Goal: Navigation & Orientation: Find specific page/section

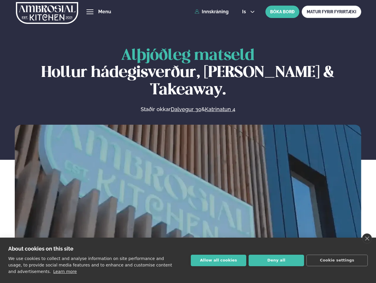
click at [367, 239] on link "close" at bounding box center [367, 239] width 10 height 10
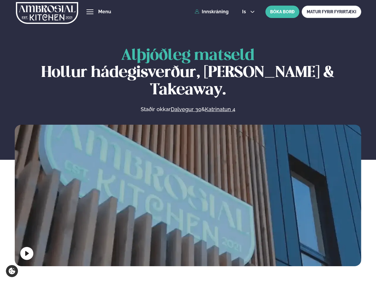
click at [90, 12] on span "hamburger" at bounding box center [89, 11] width 5 height 5
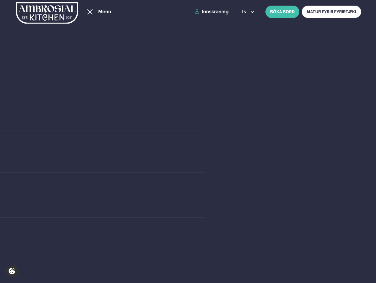
click at [248, 12] on span "is" at bounding box center [245, 11] width 6 height 5
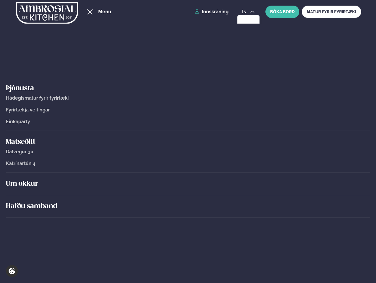
click at [188, 194] on div "Um okkur" at bounding box center [188, 184] width 365 height 22
